Goal: Task Accomplishment & Management: Manage account settings

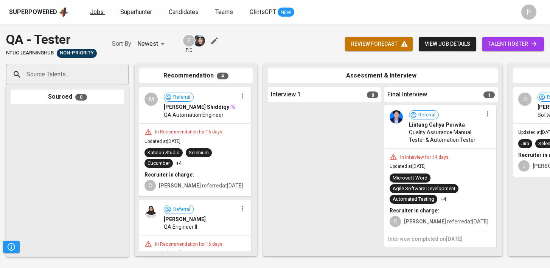
click at [96, 12] on span "Jobs" at bounding box center [97, 11] width 14 height 7
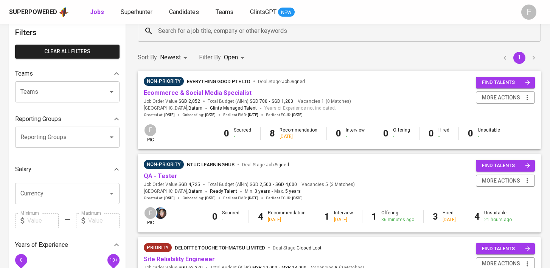
scroll to position [39, 0]
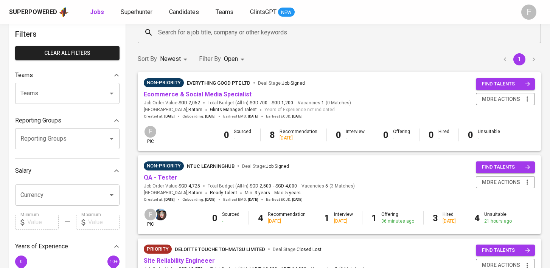
click at [226, 94] on link "Ecommerce & Social Media Specialist" at bounding box center [198, 94] width 108 height 7
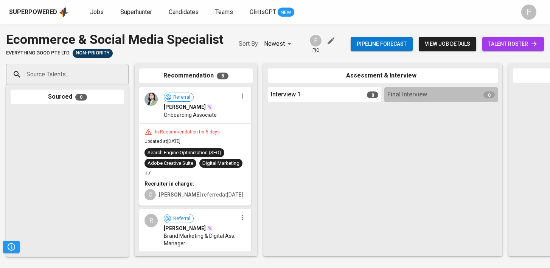
click at [514, 48] on span "talent roster" at bounding box center [513, 43] width 50 height 9
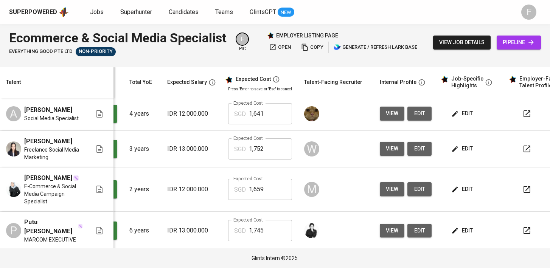
scroll to position [0, 98]
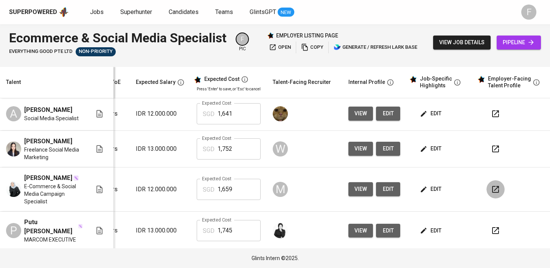
click at [495, 180] on button "button" at bounding box center [495, 189] width 18 height 18
click at [430, 185] on span "edit" at bounding box center [431, 189] width 20 height 9
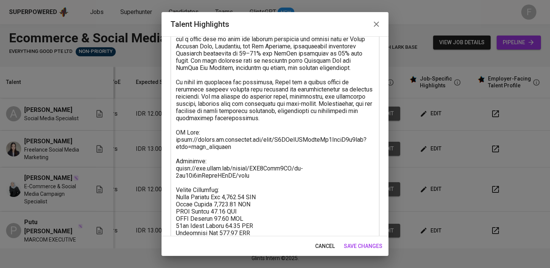
scroll to position [237, 0]
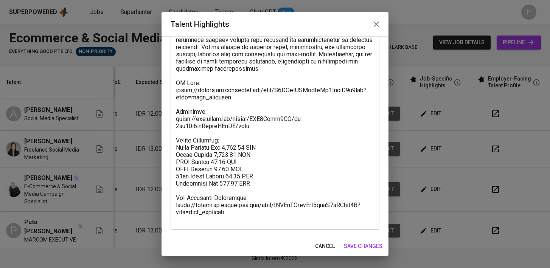
click at [308, 127] on textarea at bounding box center [275, 36] width 198 height 374
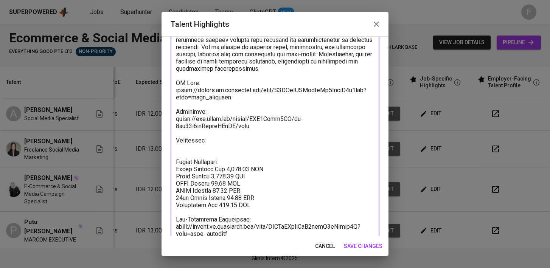
paste textarea "https://glints.sg.larksuite.com/wiki/OUrOwOGW5ie7VLkz4yZlKBjugeh?from=from_copy…"
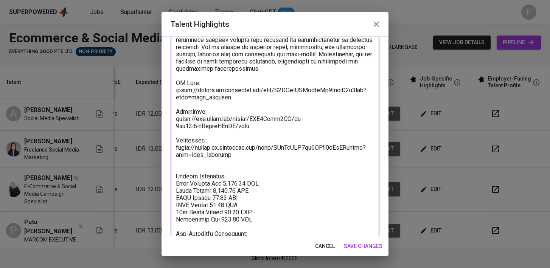
paste textarea "https://glints.sg.larksuite.com/wiki/OortwjB3mivGxcksHq5lcWACg8f?from=from_copy…"
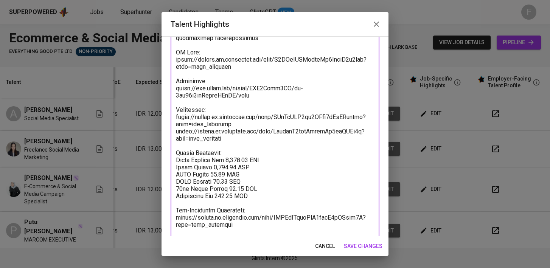
scroll to position [280, 0]
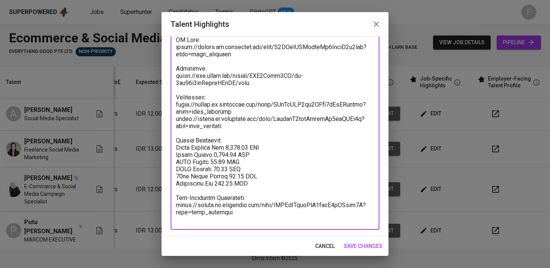
type textarea "Githa is a digital marketing professional with 3–4 years of experience in e-com…"
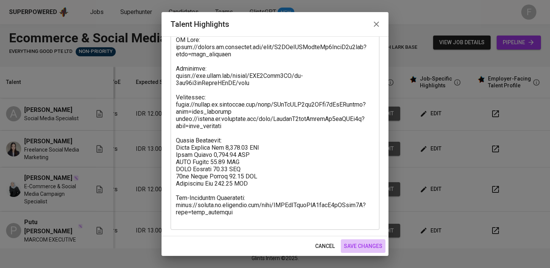
click at [367, 242] on span "save changes" at bounding box center [363, 246] width 39 height 9
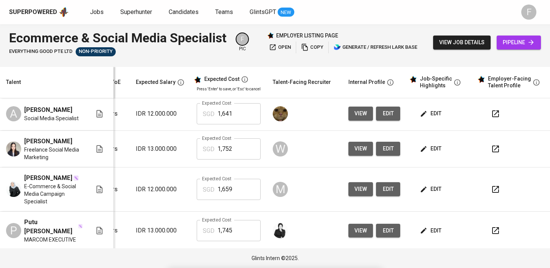
click at [98, 18] on div "Superpowered Jobs Superhunter Candidates Teams GlintsGPT NEW F" at bounding box center [275, 12] width 550 height 24
click at [98, 11] on span "Jobs" at bounding box center [97, 11] width 14 height 7
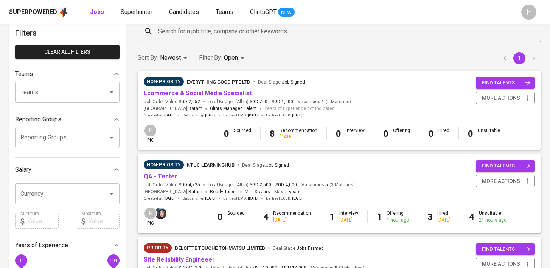
scroll to position [44, 0]
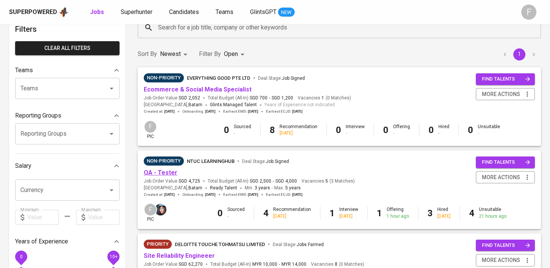
click at [166, 175] on link "QA - Tester" at bounding box center [161, 172] width 34 height 7
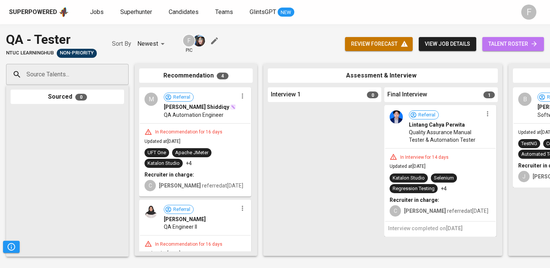
click at [525, 40] on span "talent roster" at bounding box center [513, 43] width 50 height 9
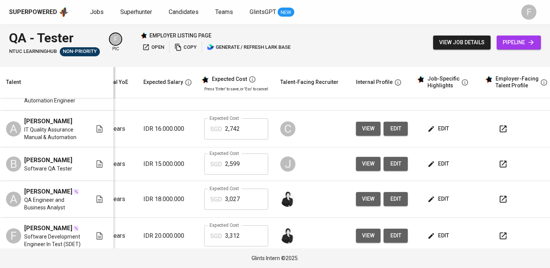
scroll to position [42, 109]
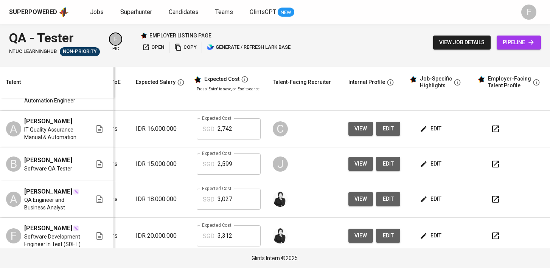
click at [495, 155] on button "button" at bounding box center [495, 164] width 18 height 18
click at [95, 7] on div "Superpowered Jobs Superhunter Candidates Teams GlintsGPT NEW" at bounding box center [263, 11] width 508 height 11
click at [96, 13] on span "Jobs" at bounding box center [97, 11] width 14 height 7
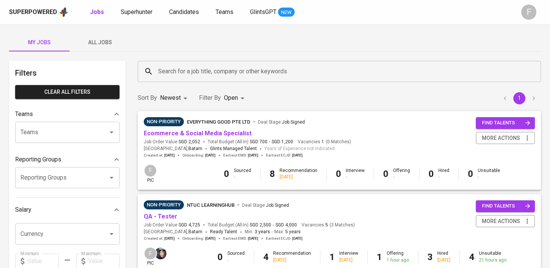
click at [200, 74] on input "Search for a job title, company or other keywords" at bounding box center [341, 71] width 370 height 14
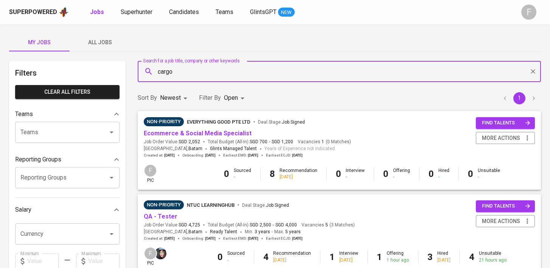
type input "cargo"
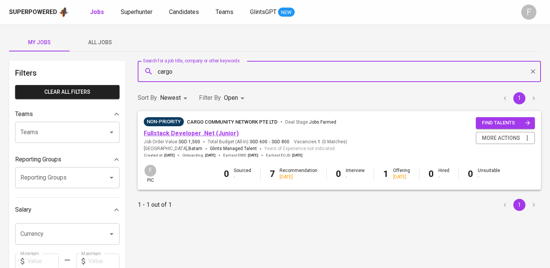
click at [195, 133] on link "Fullstack Developer .Net (Junior)" at bounding box center [191, 133] width 95 height 7
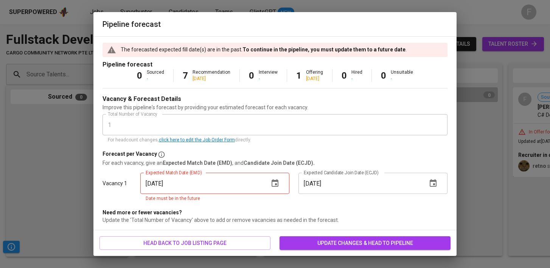
click at [277, 185] on icon "button" at bounding box center [274, 183] width 9 height 9
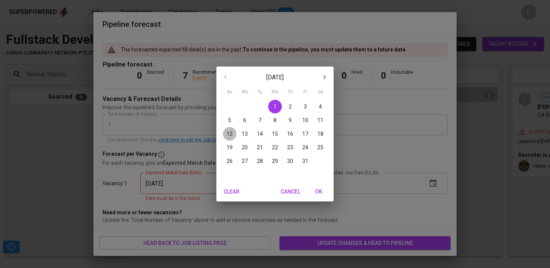
click at [232, 134] on span "12" at bounding box center [230, 134] width 14 height 8
type input "10/12/2025"
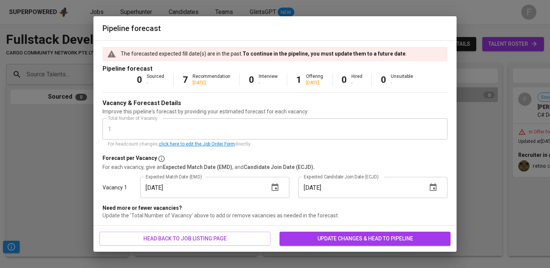
click at [331, 184] on input "10/31/2025" at bounding box center [359, 187] width 123 height 21
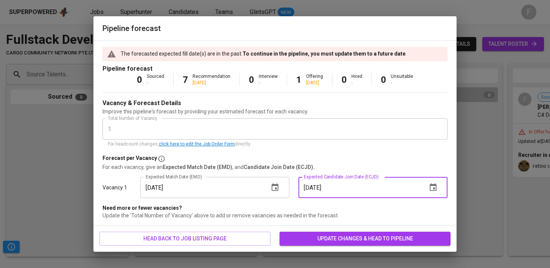
click at [413, 236] on span "update changes & head to pipeline" at bounding box center [365, 238] width 159 height 9
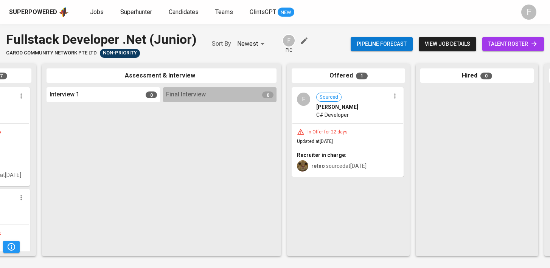
scroll to position [0, 235]
